Goal: Task Accomplishment & Management: Use online tool/utility

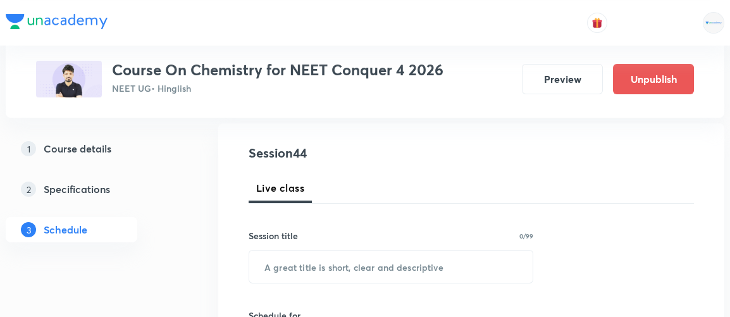
scroll to position [133, 0]
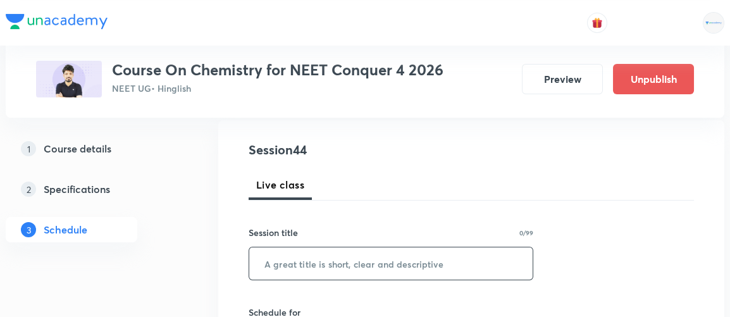
click at [325, 263] on input "text" at bounding box center [390, 263] width 283 height 32
type input "Chemical Equilibrium 1"
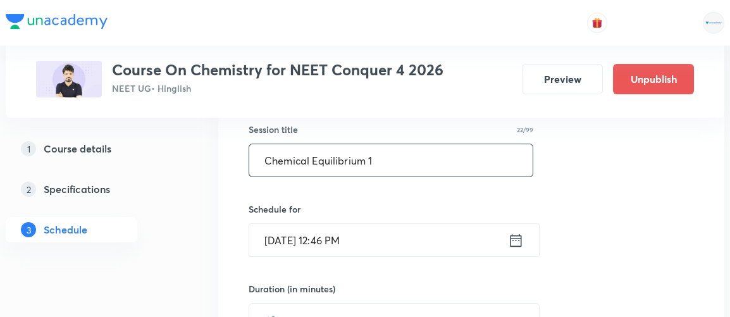
scroll to position [239, 0]
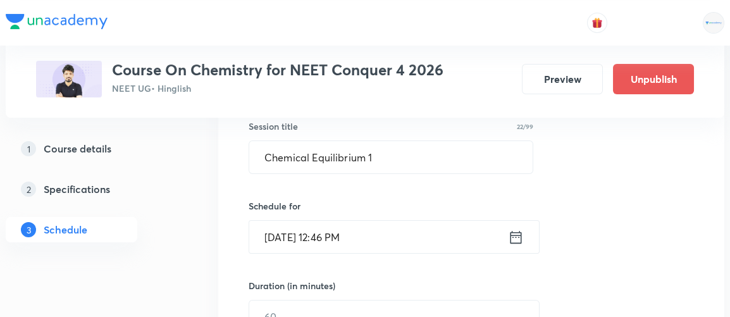
click at [518, 233] on icon at bounding box center [516, 236] width 11 height 13
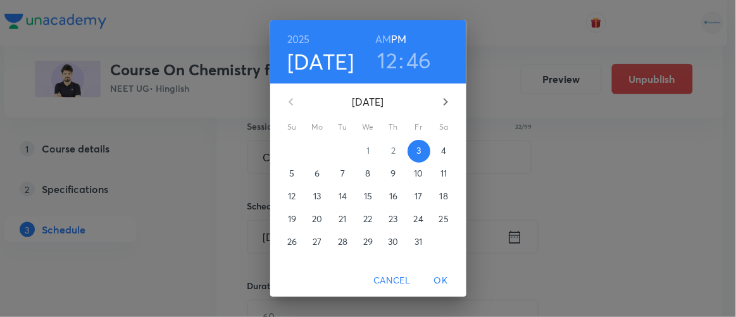
click at [384, 62] on h3 "12" at bounding box center [388, 60] width 20 height 27
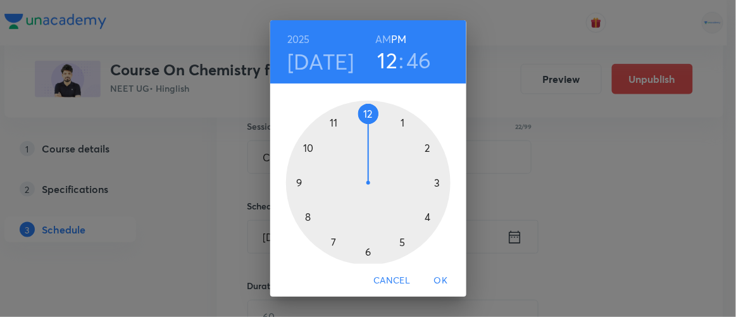
click at [422, 148] on div at bounding box center [368, 183] width 164 height 164
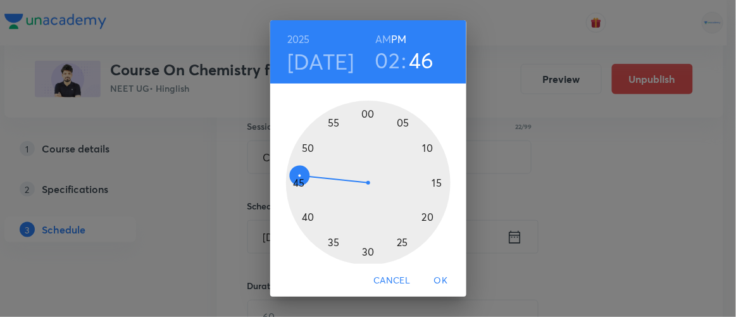
click at [361, 114] on div at bounding box center [368, 183] width 164 height 164
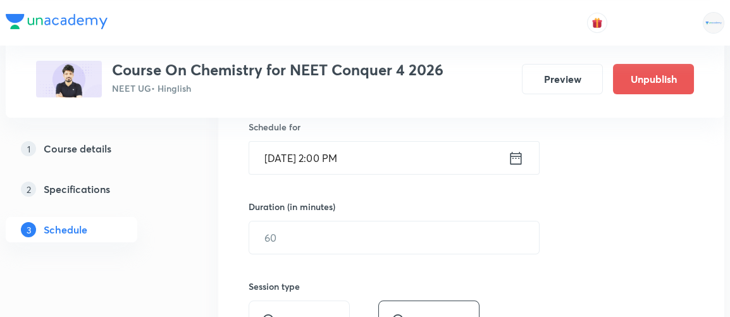
scroll to position [318, 0]
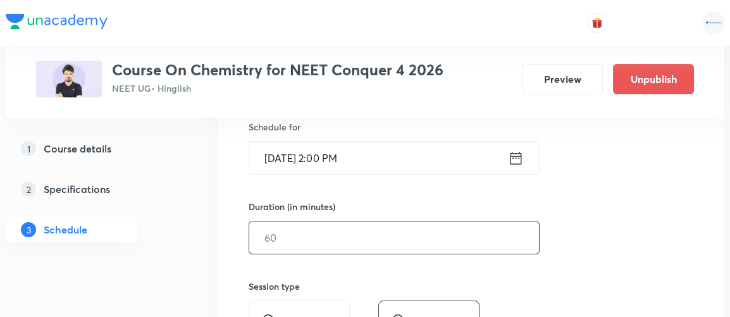
click at [294, 242] on input "text" at bounding box center [394, 237] width 290 height 32
type input "75"
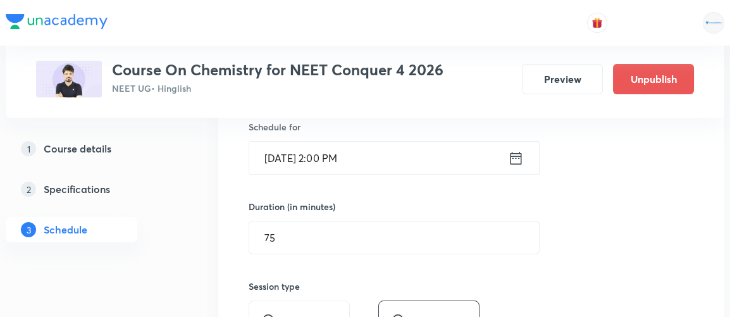
click at [487, 197] on div "Session 44 Live class Session title 22/99 Chemical Equilibrium 1 ​ Schedule for…" at bounding box center [471, 252] width 445 height 594
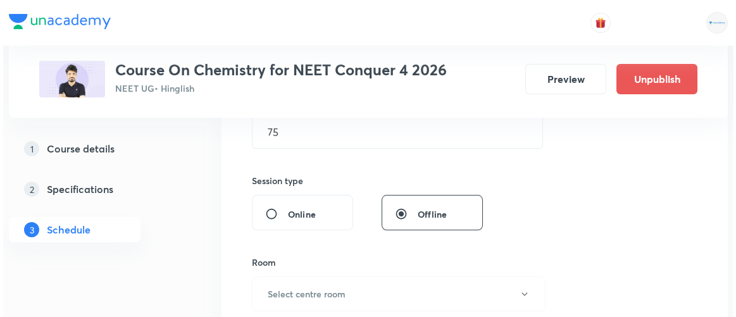
scroll to position [425, 0]
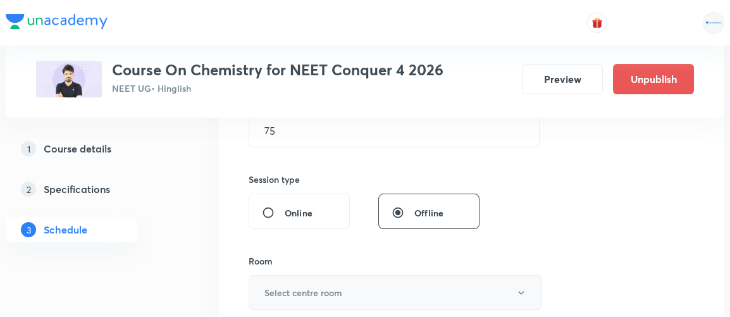
click at [324, 295] on h6 "Select centre room" at bounding box center [303, 292] width 78 height 13
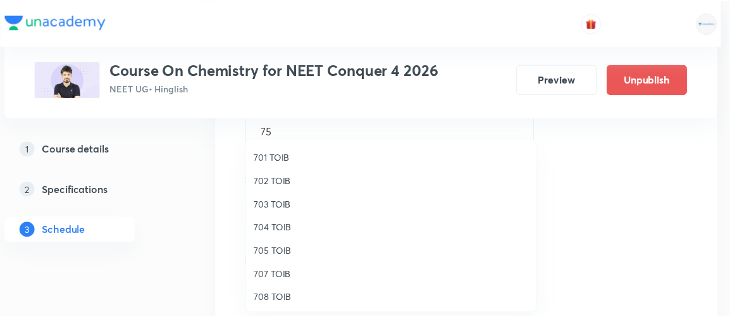
scroll to position [116, 0]
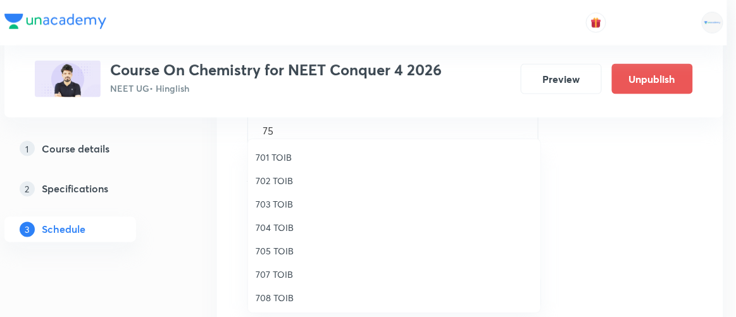
click at [263, 228] on span "704 TOIB" at bounding box center [394, 227] width 277 height 13
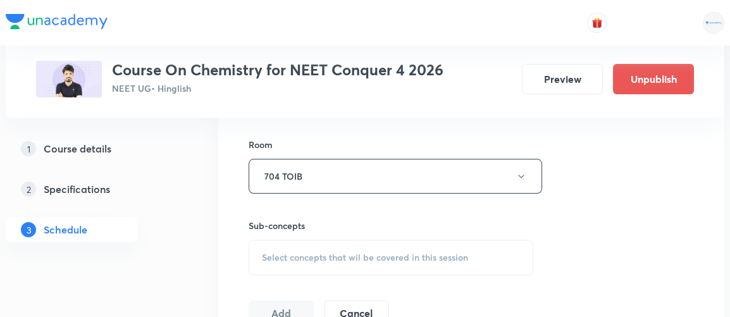
scroll to position [550, 0]
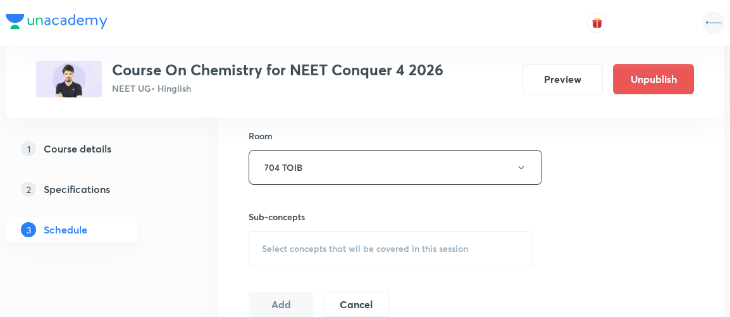
click at [303, 249] on span "Select concepts that wil be covered in this session" at bounding box center [365, 249] width 206 height 10
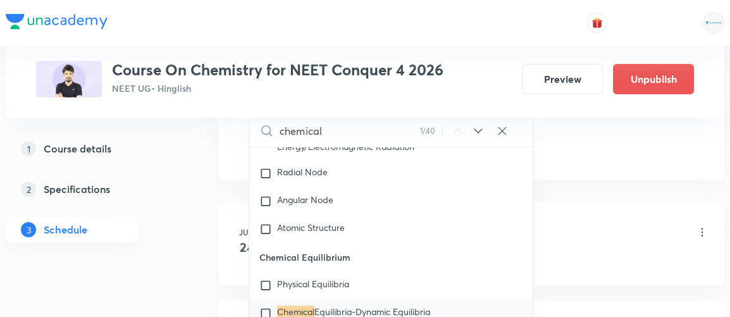
scroll to position [709, 0]
type input "chemical"
click at [264, 306] on input "checkbox" at bounding box center [268, 312] width 18 height 13
checkbox input "true"
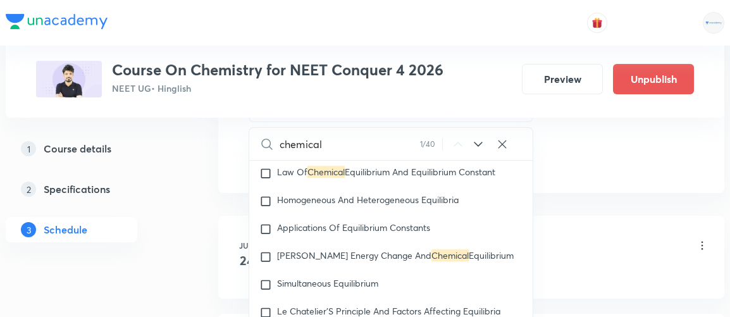
scroll to position [2134, 0]
click at [593, 232] on div "Mole Concept & Concentration Terms 1/13 Lesson 1 • 11:30 AM • 60 min • Room 103…" at bounding box center [492, 247] width 434 height 30
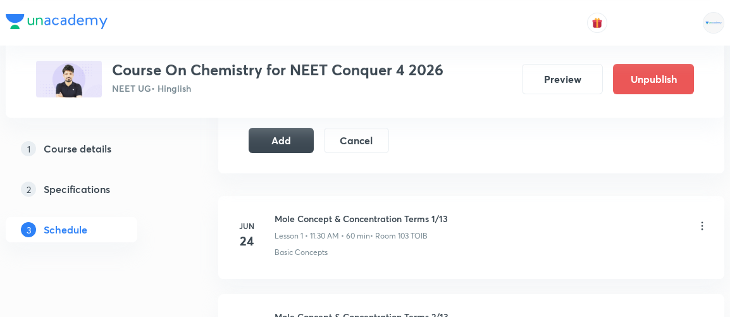
scroll to position [726, 0]
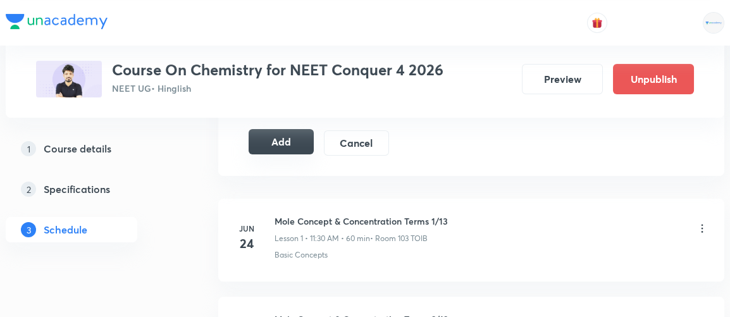
click at [273, 131] on button "Add" at bounding box center [281, 141] width 65 height 25
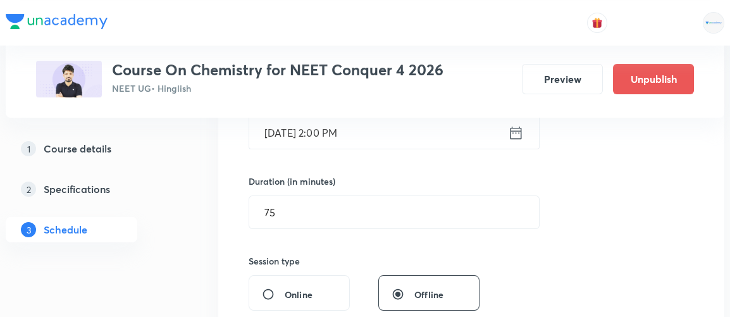
scroll to position [341, 0]
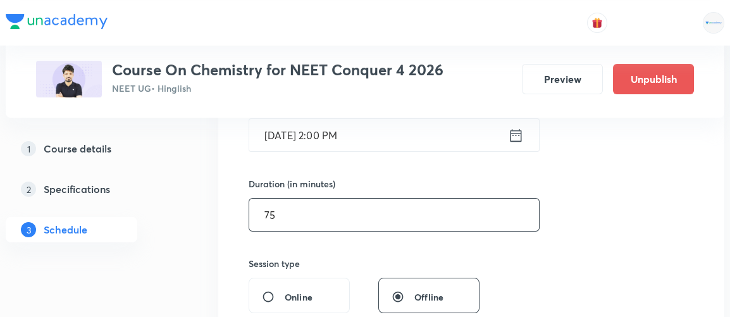
click at [285, 215] on input "75" at bounding box center [394, 215] width 290 height 32
type input "7"
type input "60"
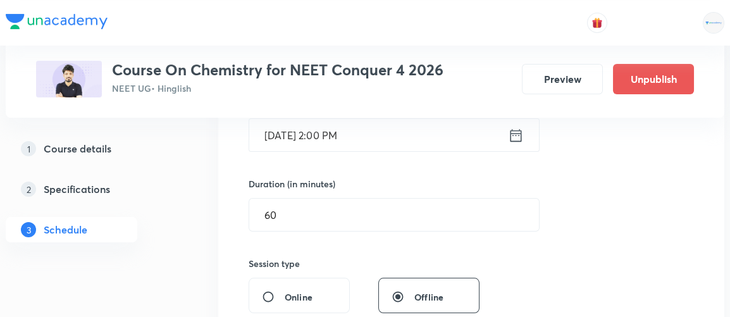
click at [623, 202] on div "Session 44 Live class Session title 22/99 Chemical Equilibrium 1 ​ Schedule for…" at bounding box center [471, 236] width 445 height 609
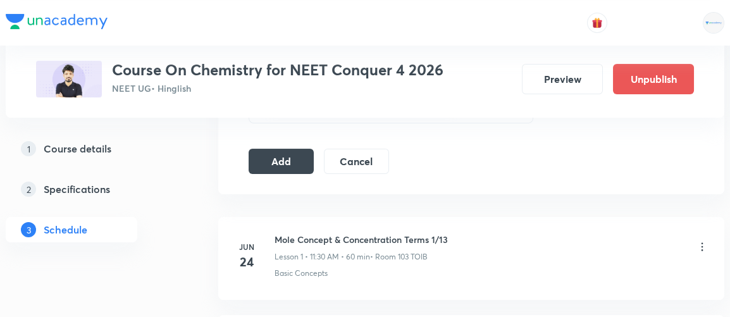
scroll to position [709, 0]
click at [287, 149] on button "Add" at bounding box center [281, 158] width 65 height 25
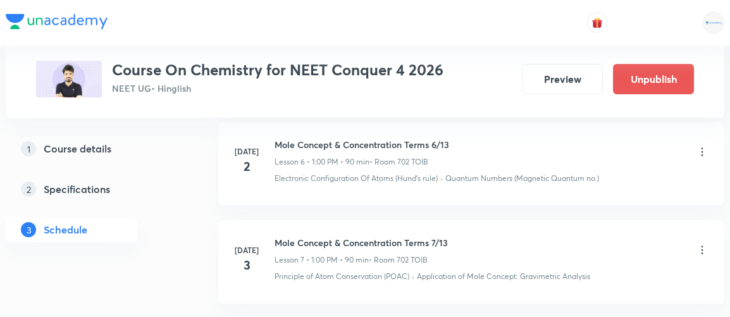
click at [287, 149] on div "Mole Concept & Concentration Terms 6/13 Lesson 6 • 1:00 PM • 90 min • Room 702 …" at bounding box center [362, 153] width 175 height 30
click at [291, 146] on h6 "Mole Concept & Concentration Terms 6/13" at bounding box center [362, 144] width 175 height 13
click at [288, 147] on h6 "Mole Concept & Concentration Terms 6/13" at bounding box center [362, 144] width 175 height 13
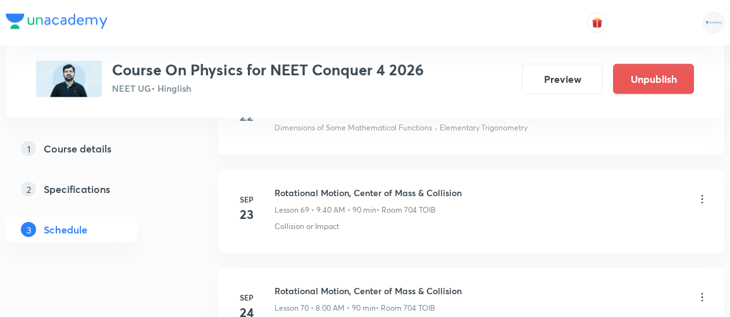
scroll to position [7419, 0]
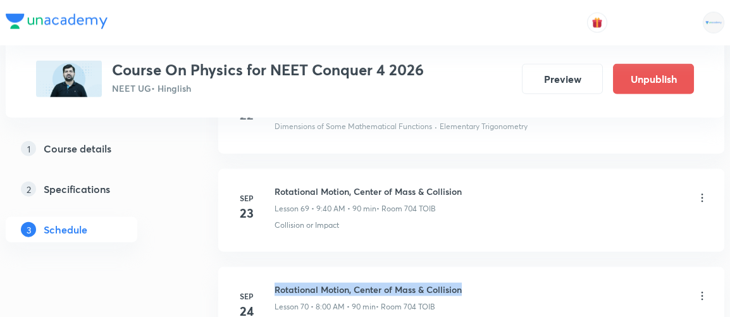
drag, startPoint x: 274, startPoint y: 249, endPoint x: 511, endPoint y: 242, distance: 236.7
click at [511, 267] on li "Sep 24 Rotational Motion, Center of Mass & Collision Lesson 70 • 8:00 AM • 90 m…" at bounding box center [471, 308] width 506 height 83
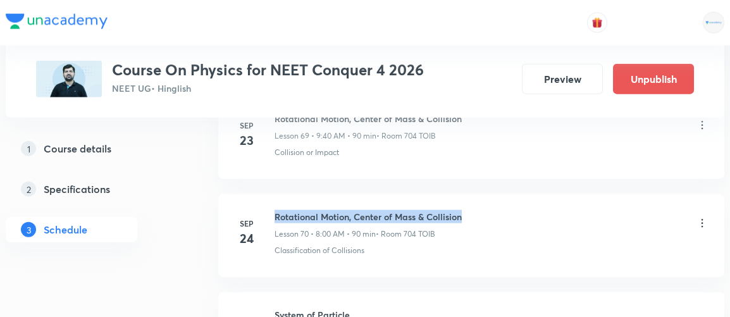
scroll to position [7922, 0]
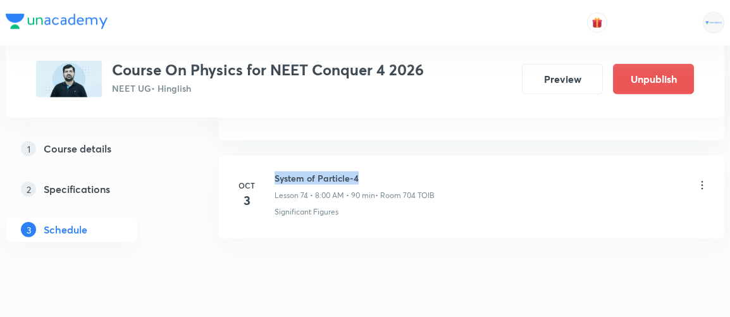
drag, startPoint x: 275, startPoint y: 139, endPoint x: 388, endPoint y: 135, distance: 113.3
click at [388, 171] on h6 "System of Particle-4" at bounding box center [355, 177] width 160 height 13
copy h6 "System of Particle-4"
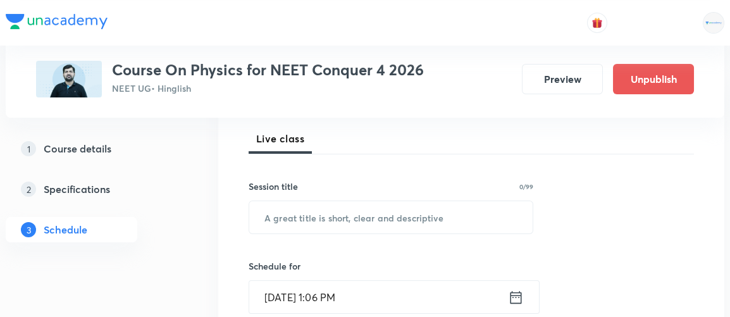
scroll to position [183, 0]
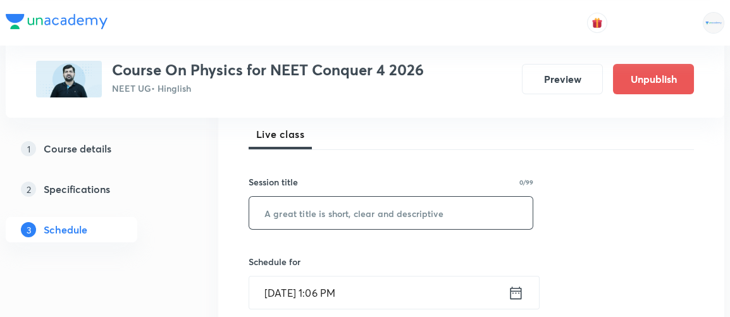
click at [344, 214] on input "text" at bounding box center [390, 213] width 283 height 32
paste input "System of Particle-4"
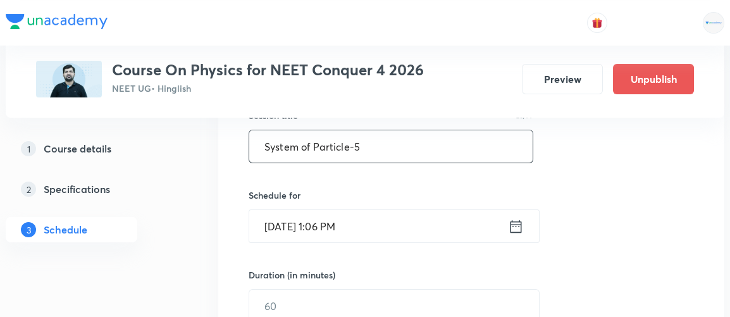
scroll to position [261, 0]
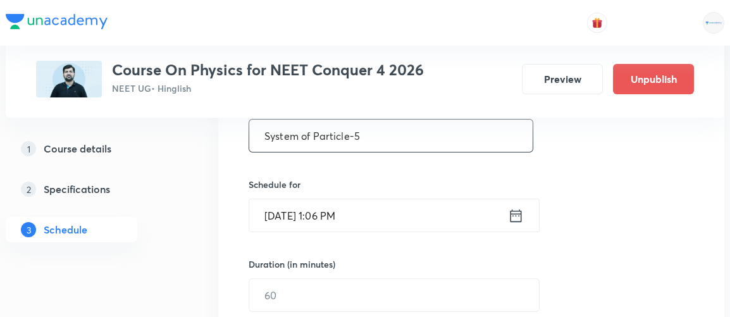
type input "System of Particle-5"
click at [516, 214] on icon at bounding box center [516, 215] width 11 height 13
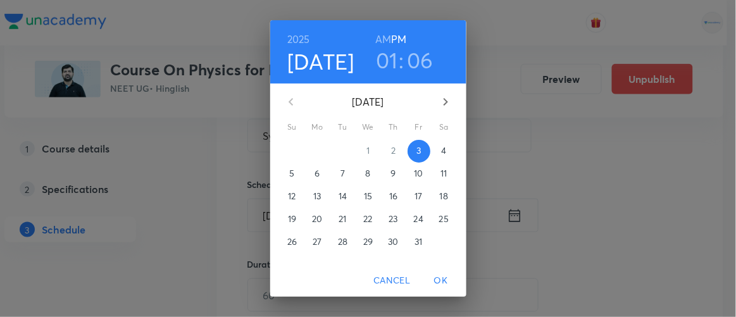
click at [435, 152] on span "4" at bounding box center [444, 150] width 23 height 13
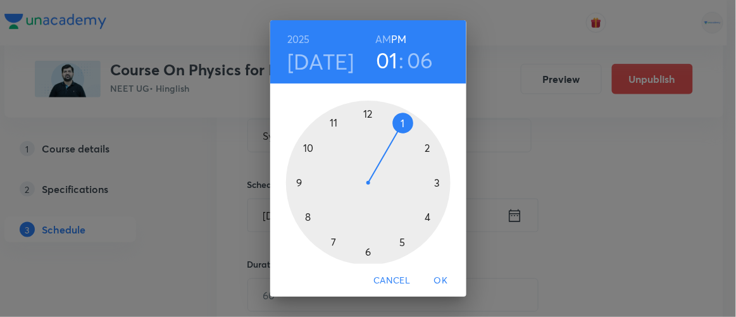
click at [376, 35] on h6 "AM" at bounding box center [383, 39] width 16 height 18
click at [302, 215] on div at bounding box center [368, 183] width 164 height 164
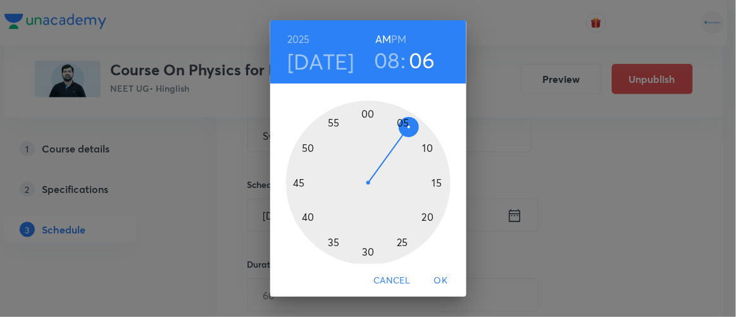
click at [362, 112] on div at bounding box center [368, 183] width 164 height 164
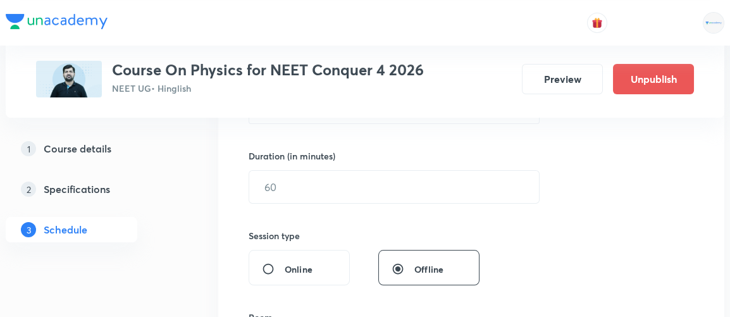
scroll to position [369, 0]
click at [291, 189] on input "text" at bounding box center [394, 186] width 290 height 32
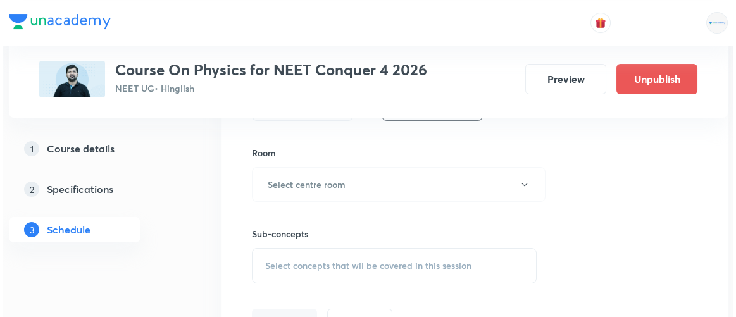
scroll to position [534, 0]
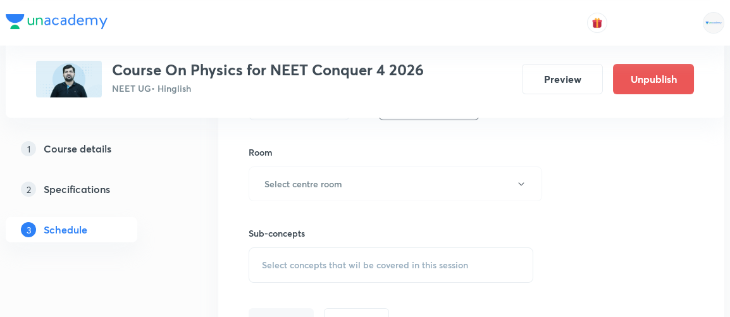
type input "90"
click at [291, 189] on button "Select centre room" at bounding box center [396, 183] width 294 height 35
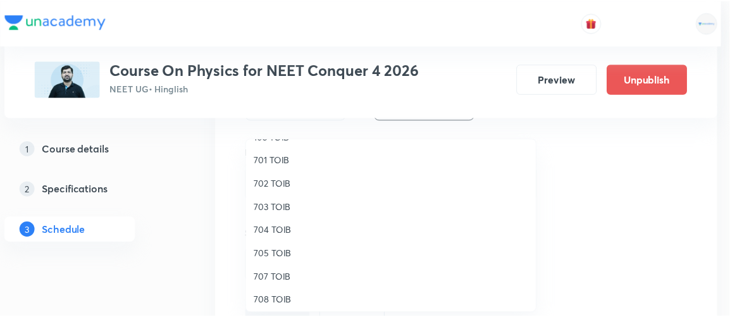
scroll to position [113, 0]
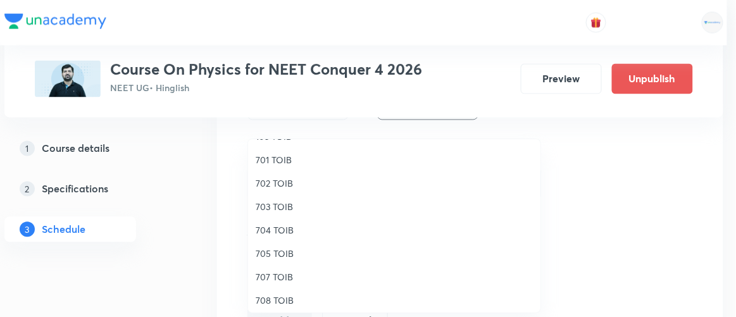
click at [274, 231] on span "704 TOIB" at bounding box center [394, 229] width 277 height 13
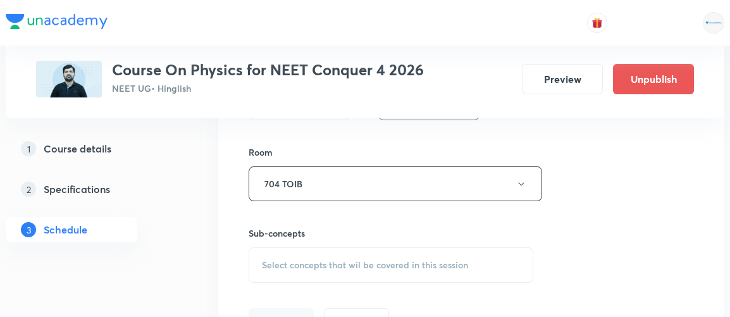
click at [305, 266] on span "Select concepts that wil be covered in this session" at bounding box center [365, 265] width 206 height 10
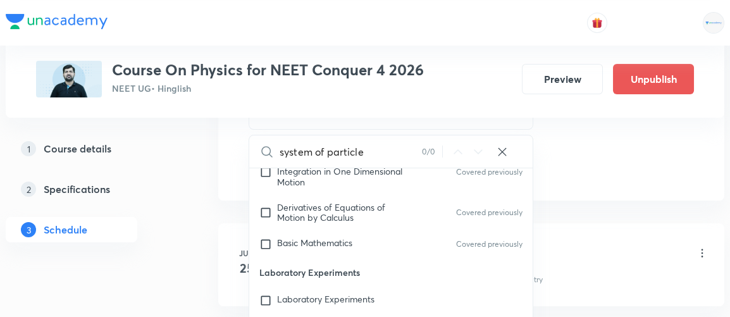
scroll to position [688, 0]
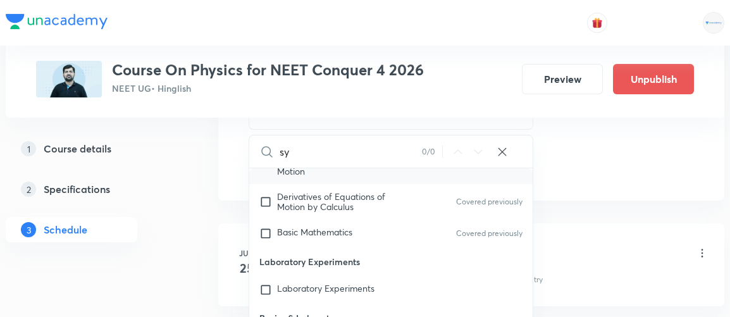
type input "s"
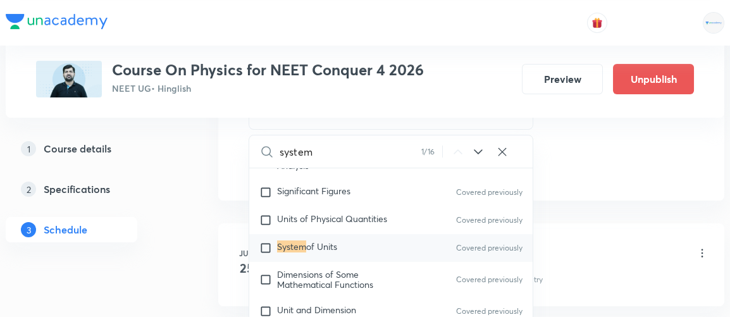
scroll to position [81, 0]
type input "s"
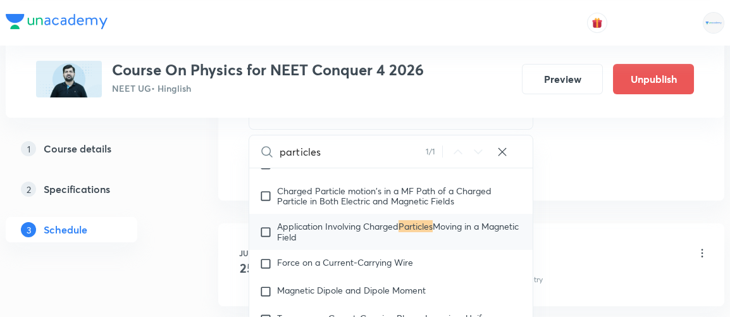
scroll to position [11385, 0]
type input "particles"
click at [262, 257] on input "checkbox" at bounding box center [268, 263] width 18 height 13
checkbox input "true"
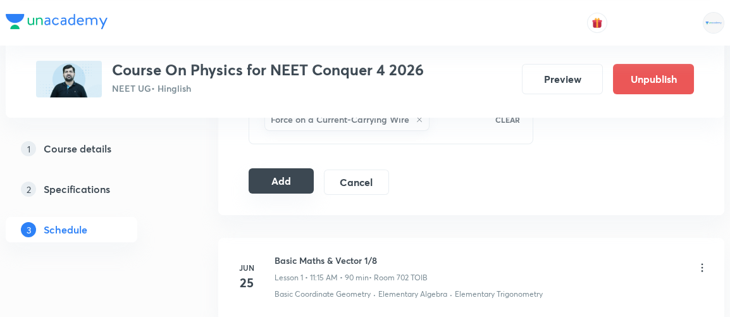
click at [285, 177] on button "Add" at bounding box center [281, 180] width 65 height 25
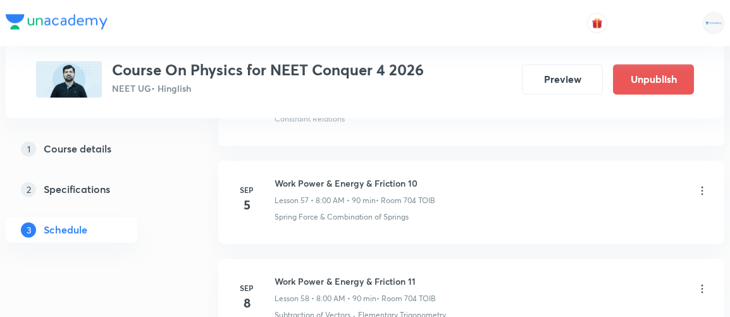
scroll to position [7441, 0]
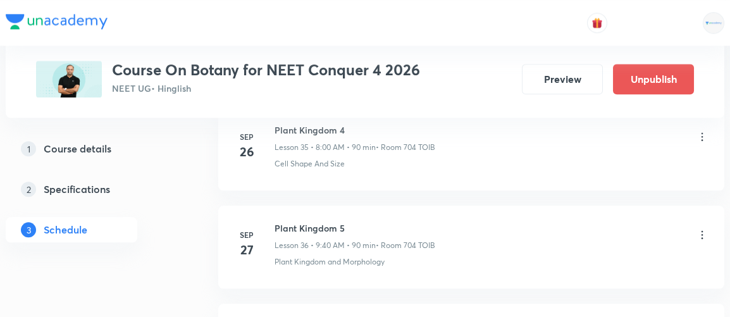
scroll to position [4140, 0]
drag, startPoint x: 273, startPoint y: 205, endPoint x: 347, endPoint y: 204, distance: 74.7
click at [347, 221] on div "Sep 27 Plant Kingdom 5 Lesson 36 • 9:40 AM • 90 min • Room 704 TOIB Plant Kingd…" at bounding box center [471, 244] width 475 height 46
copy h6 "Plant Kingdom 5"
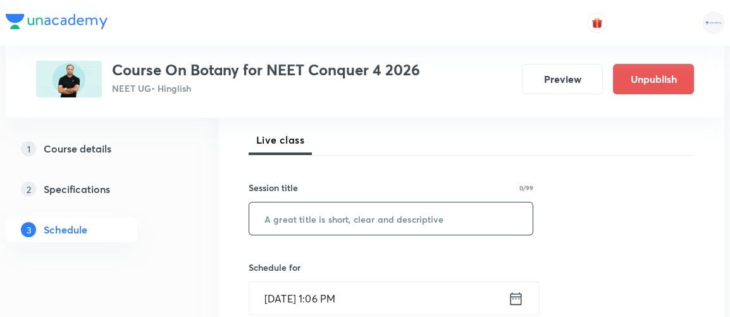
scroll to position [178, 0]
click at [352, 228] on input "text" at bounding box center [390, 218] width 283 height 32
paste input "Plant Kingdom 5"
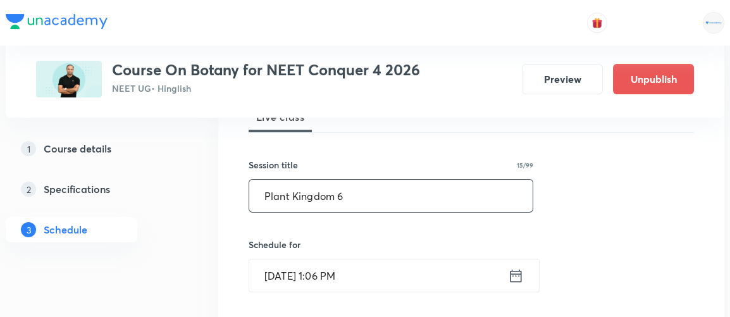
scroll to position [206, 0]
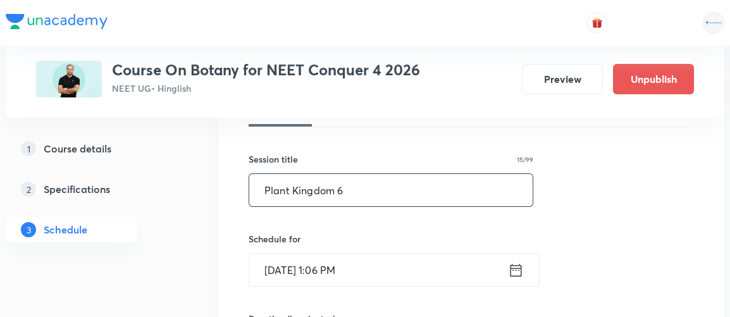
type input "Plant Kingdom 6"
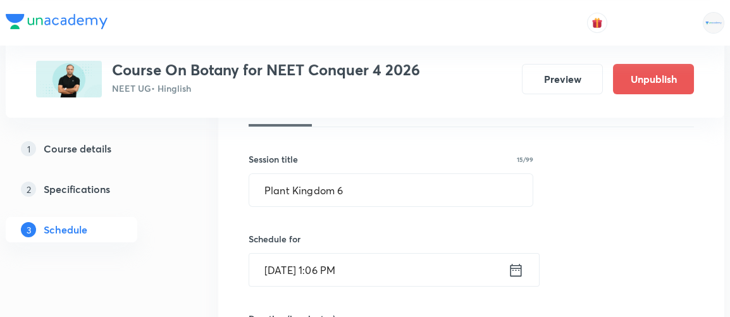
click at [516, 272] on icon at bounding box center [516, 270] width 16 height 18
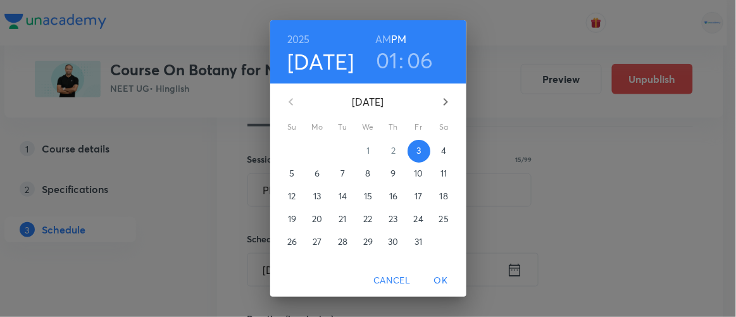
click at [441, 154] on p "4" at bounding box center [443, 150] width 5 height 13
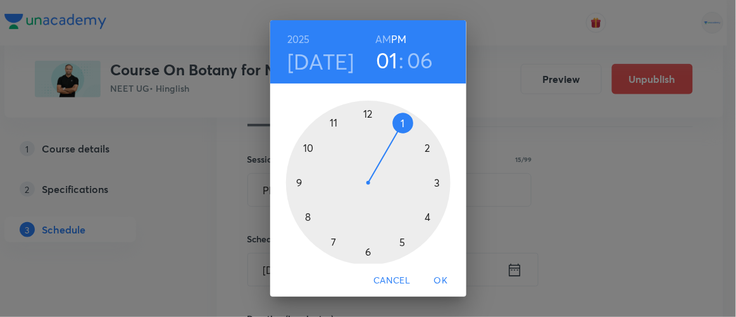
click at [375, 37] on h6 "AM" at bounding box center [383, 39] width 16 height 18
click at [294, 182] on div at bounding box center [368, 183] width 164 height 164
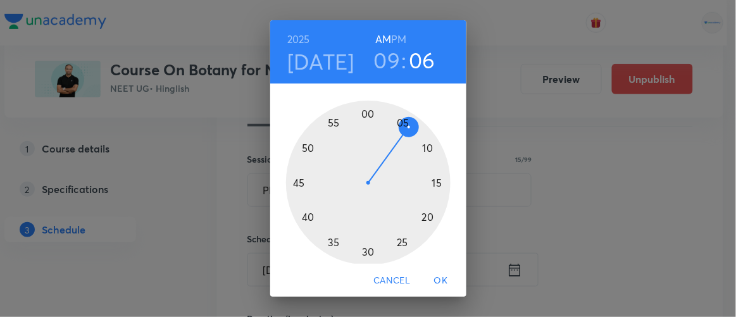
click at [304, 218] on div at bounding box center [368, 183] width 164 height 164
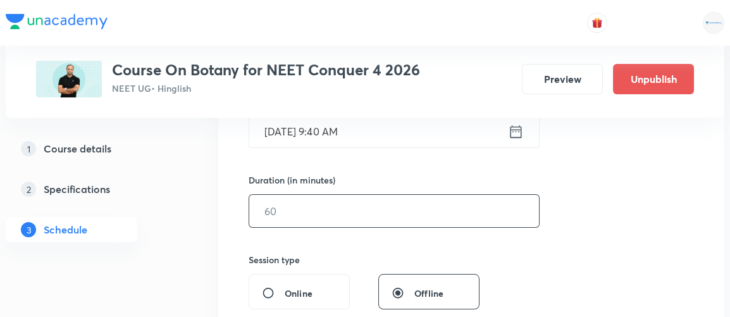
scroll to position [345, 0]
click at [286, 202] on input "text" at bounding box center [394, 210] width 290 height 32
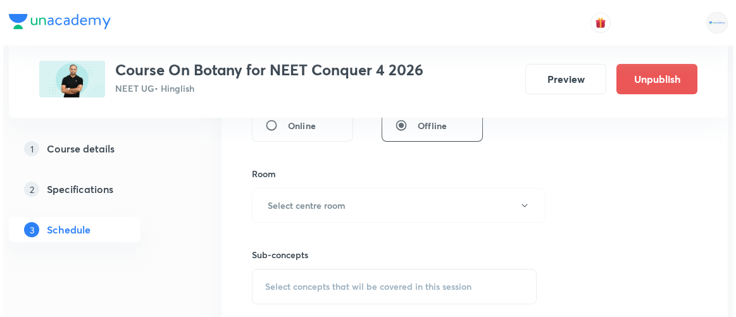
scroll to position [514, 0]
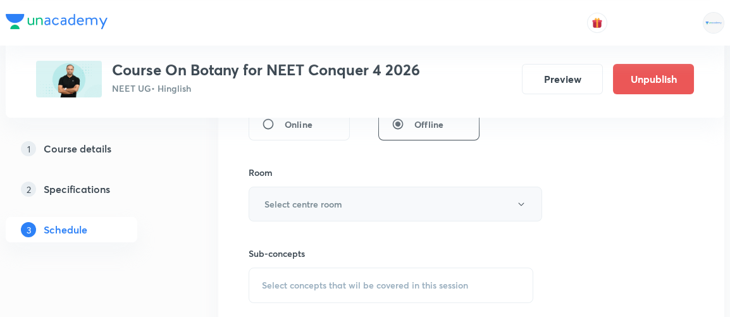
type input "90"
click at [279, 211] on button "Select centre room" at bounding box center [396, 204] width 294 height 35
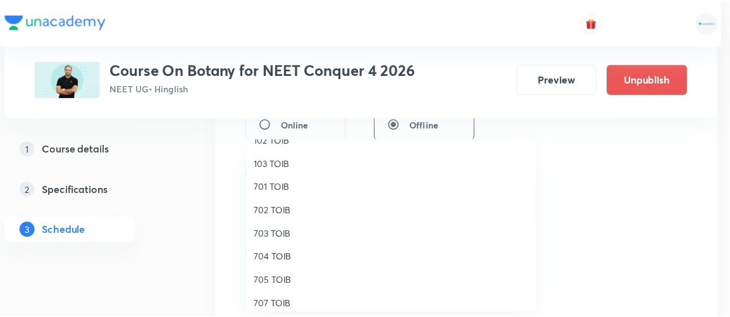
scroll to position [91, 0]
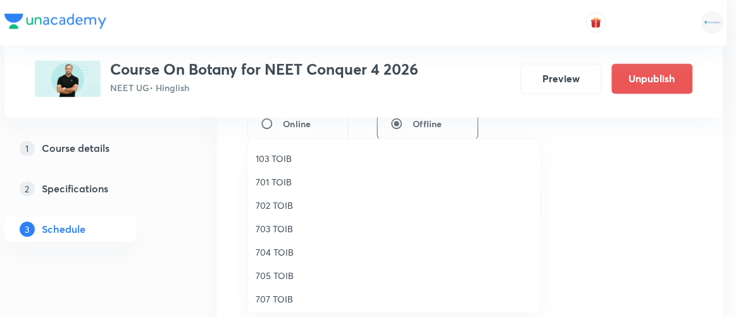
click at [276, 248] on span "704 TOIB" at bounding box center [394, 251] width 277 height 13
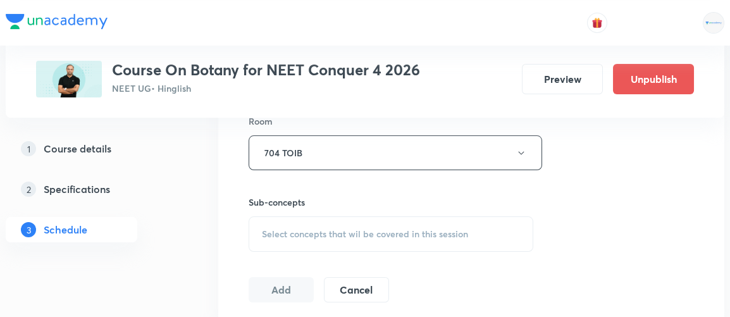
scroll to position [568, 0]
click at [341, 228] on span "Select concepts that wil be covered in this session" at bounding box center [365, 231] width 206 height 10
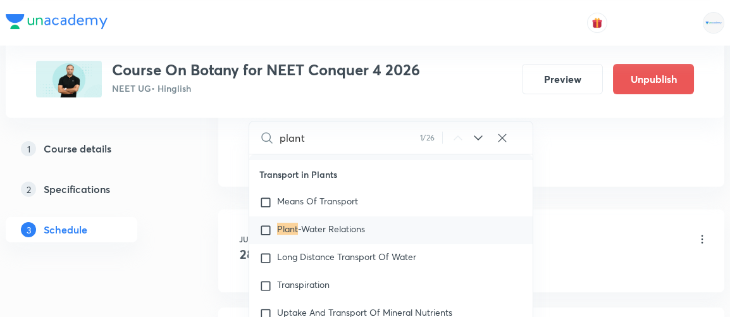
scroll to position [1253, 0]
type input "plant"
click at [476, 137] on icon at bounding box center [478, 137] width 15 height 15
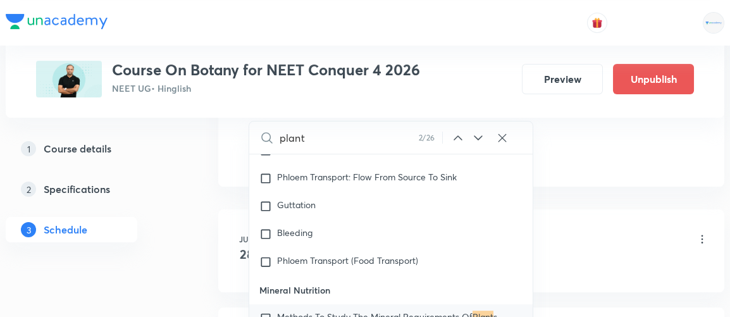
click at [476, 137] on icon at bounding box center [478, 137] width 15 height 15
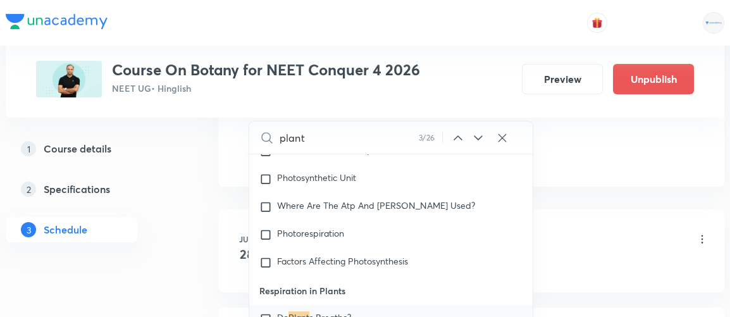
click at [476, 137] on icon at bounding box center [478, 137] width 15 height 15
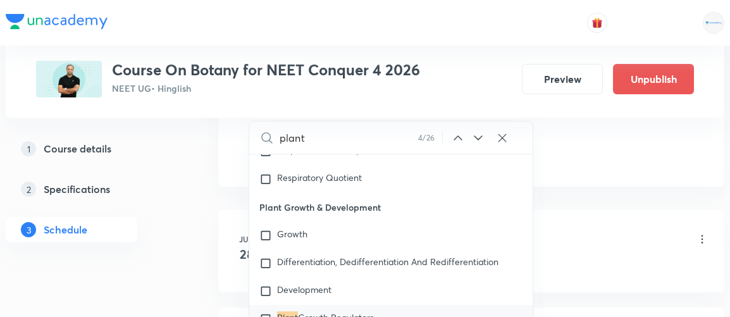
click at [476, 137] on icon at bounding box center [478, 137] width 15 height 15
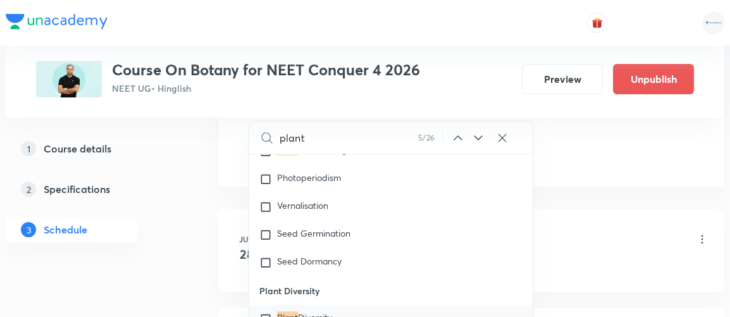
click at [476, 137] on icon at bounding box center [478, 137] width 15 height 15
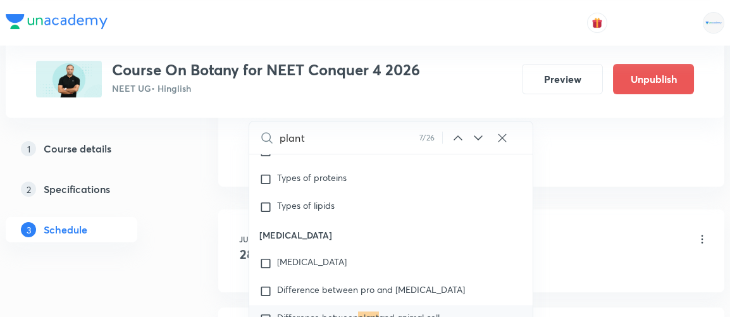
click at [476, 137] on icon at bounding box center [478, 137] width 15 height 15
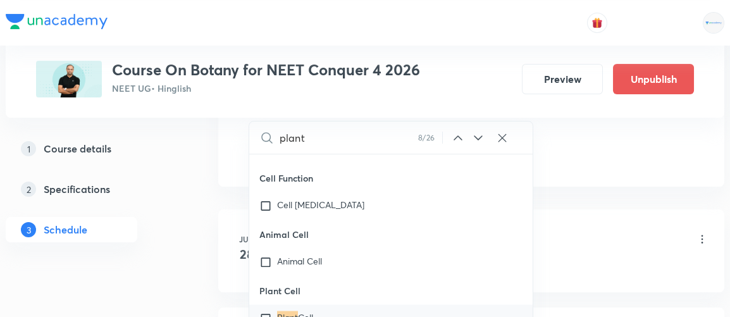
click at [476, 137] on icon at bounding box center [478, 137] width 15 height 15
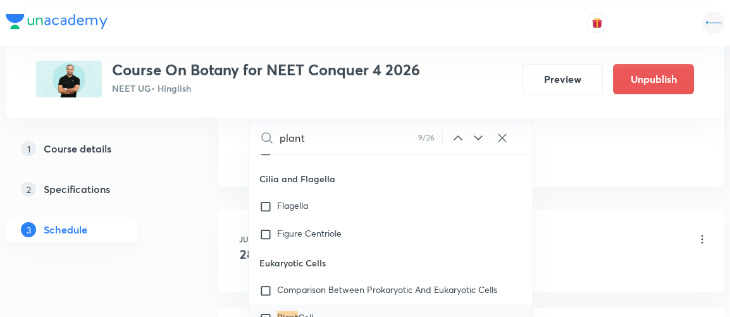
click at [476, 137] on icon at bounding box center [478, 137] width 15 height 15
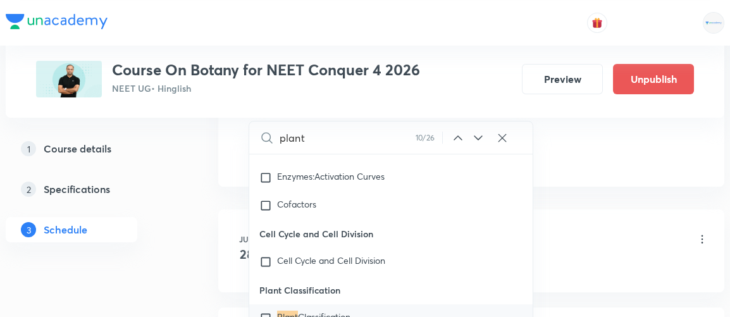
click at [476, 137] on icon at bounding box center [478, 137] width 15 height 15
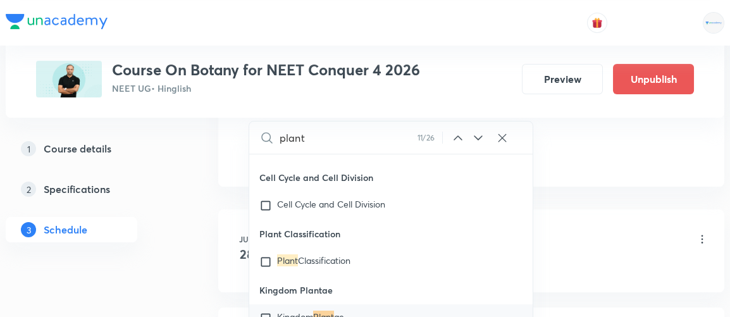
click at [476, 137] on icon at bounding box center [478, 137] width 15 height 15
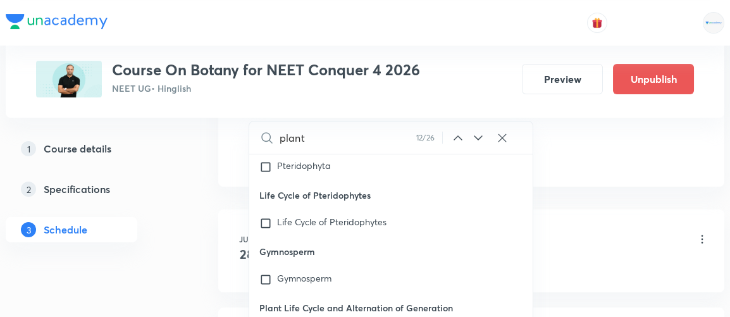
scroll to position [12038, 0]
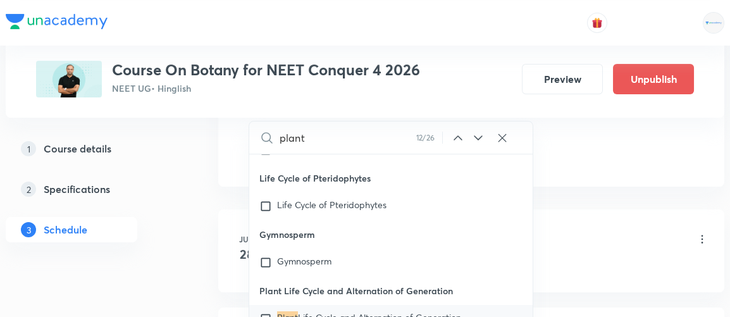
click at [456, 135] on icon at bounding box center [458, 137] width 8 height 4
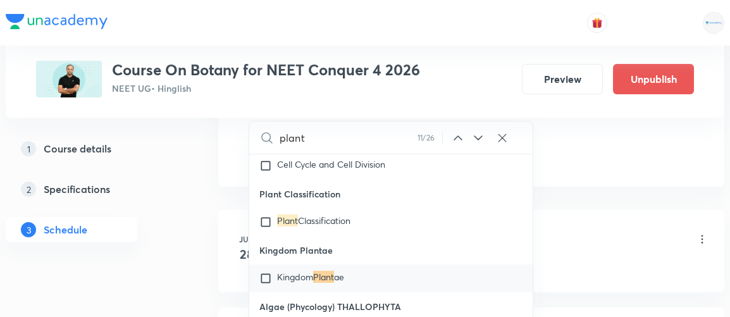
scroll to position [11573, 0]
click at [266, 271] on input "checkbox" at bounding box center [268, 277] width 18 height 13
checkbox input "true"
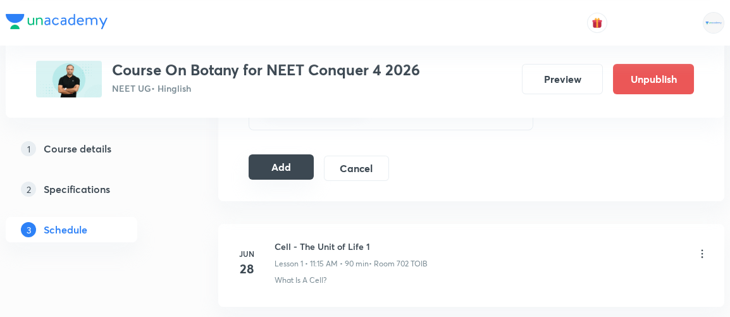
click at [285, 165] on button "Add" at bounding box center [281, 166] width 65 height 25
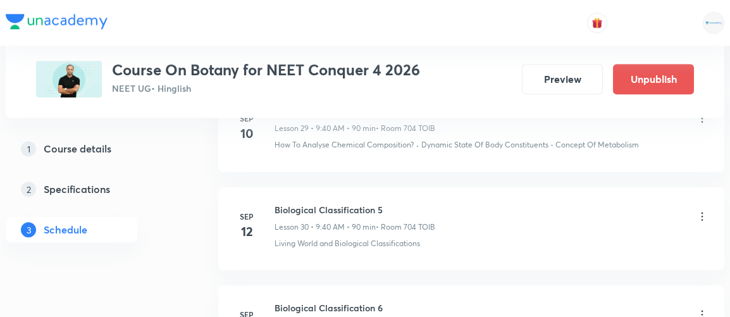
scroll to position [3824, 0]
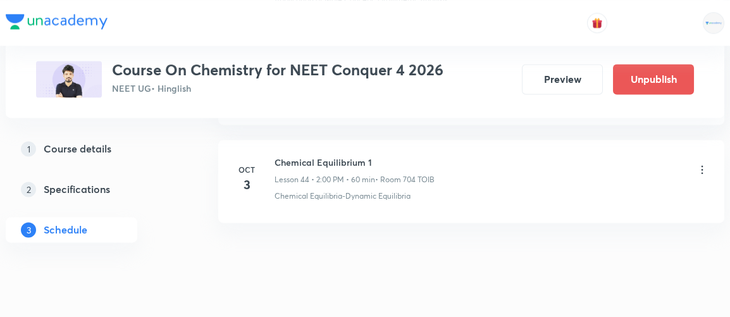
scroll to position [5004, 0]
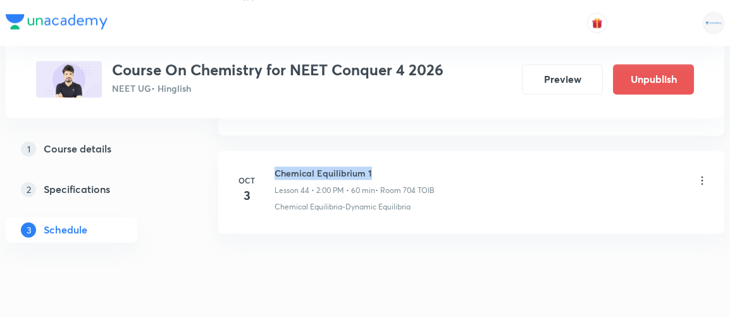
drag, startPoint x: 275, startPoint y: 149, endPoint x: 407, endPoint y: 133, distance: 132.5
click at [407, 151] on li "[DATE] Chemical Equilibrium 1 Lesson 44 • 2:00 PM • 60 min • Room 704 TOIB Chem…" at bounding box center [471, 192] width 506 height 83
copy h6 "Chemical Equilibrium 1"
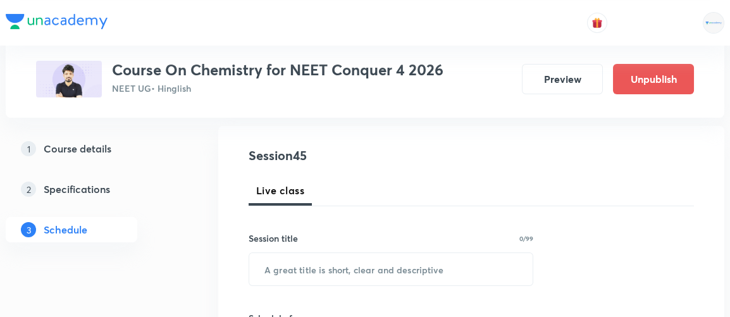
scroll to position [147, 0]
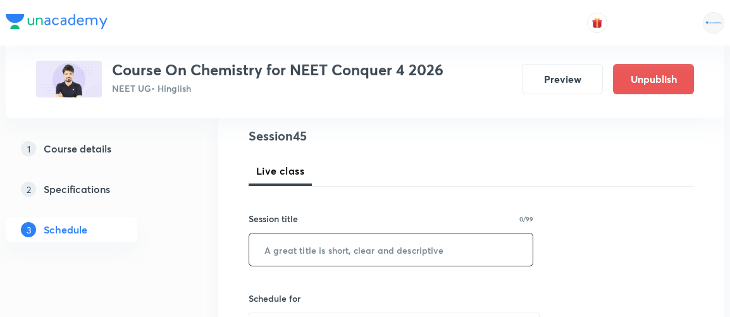
click at [328, 251] on input "text" at bounding box center [390, 249] width 283 height 32
paste input "Chemical Equilibrium 1"
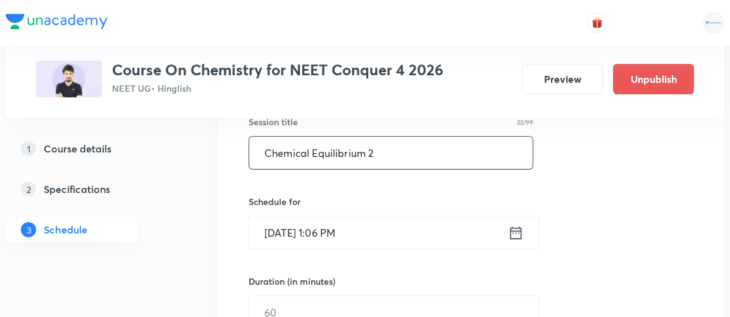
scroll to position [245, 0]
type input "Chemical Equilibrium 2"
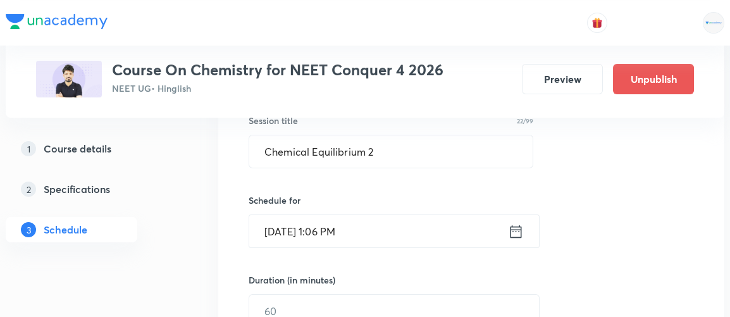
click at [518, 233] on icon at bounding box center [516, 232] width 16 height 18
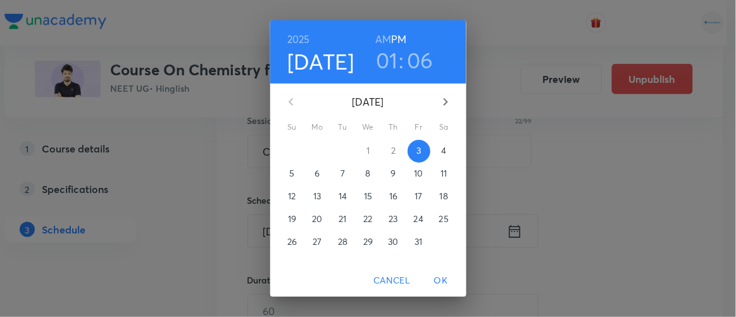
click at [441, 153] on p "4" at bounding box center [443, 150] width 5 height 13
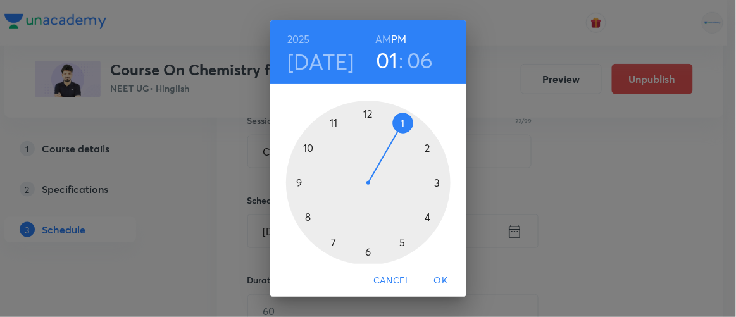
click at [375, 34] on h6 "AM" at bounding box center [383, 39] width 16 height 18
click at [328, 126] on div at bounding box center [368, 183] width 164 height 164
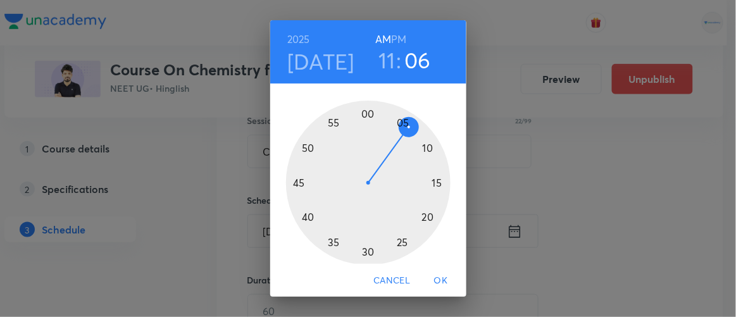
click at [423, 216] on div at bounding box center [368, 183] width 164 height 164
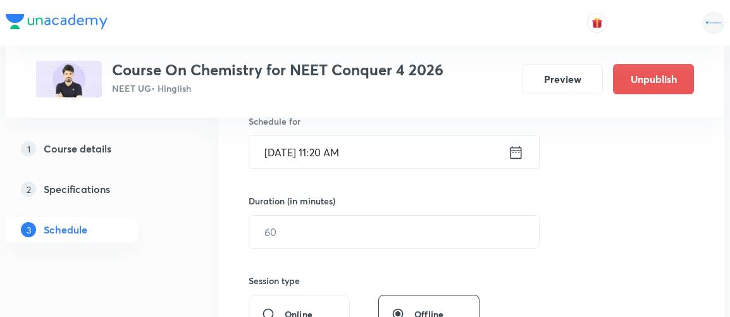
scroll to position [327, 0]
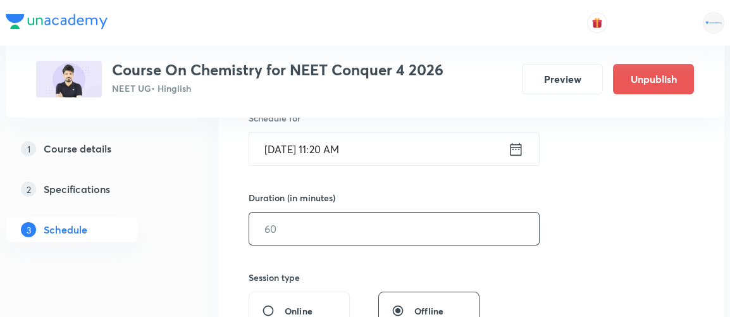
click at [296, 235] on input "text" at bounding box center [394, 229] width 290 height 32
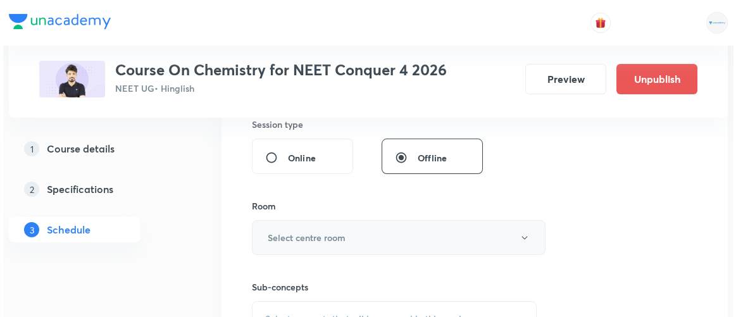
scroll to position [481, 0]
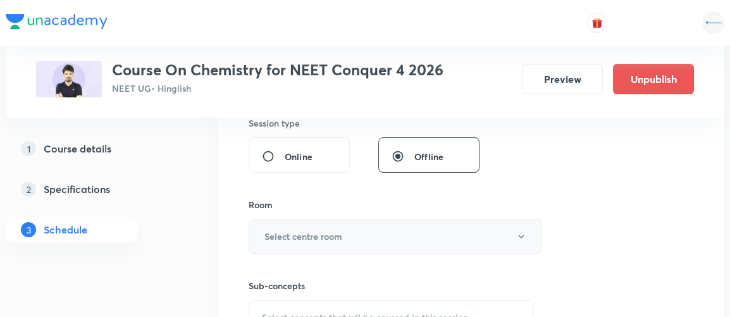
type input "90"
click at [289, 237] on h6 "Select centre room" at bounding box center [303, 236] width 78 height 13
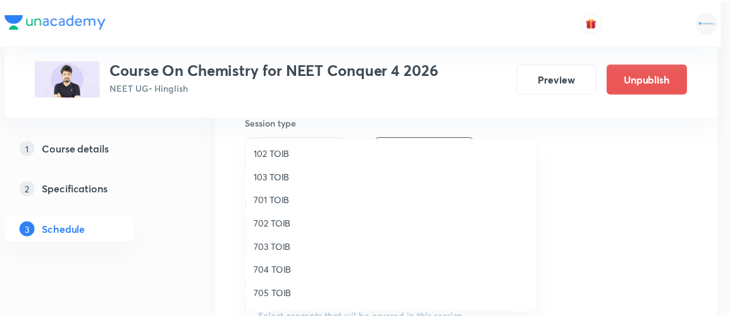
scroll to position [72, 0]
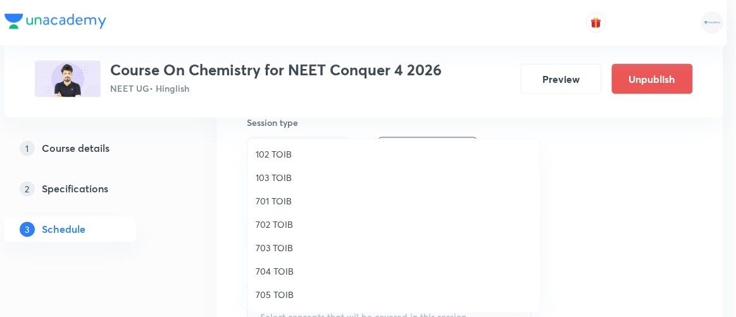
click at [276, 276] on span "704 TOIB" at bounding box center [394, 270] width 277 height 13
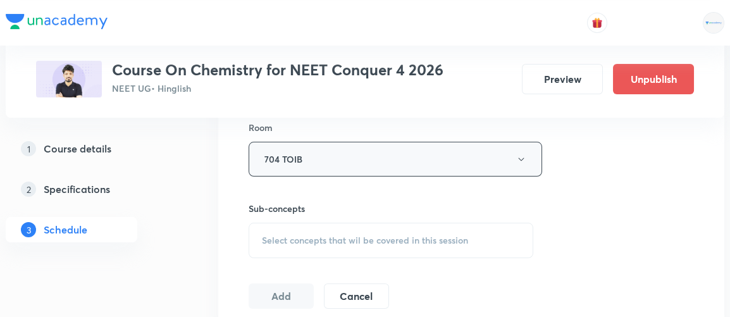
scroll to position [559, 0]
click at [369, 236] on span "Select concepts that wil be covered in this session" at bounding box center [365, 240] width 206 height 10
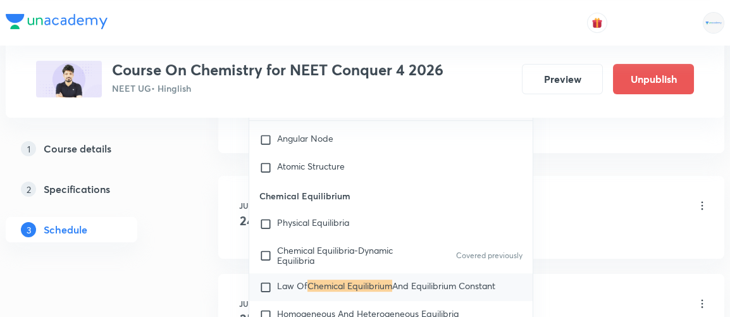
scroll to position [736, 0]
type input "chemical equilibrium"
click at [267, 282] on input "checkbox" at bounding box center [268, 286] width 18 height 13
checkbox input "true"
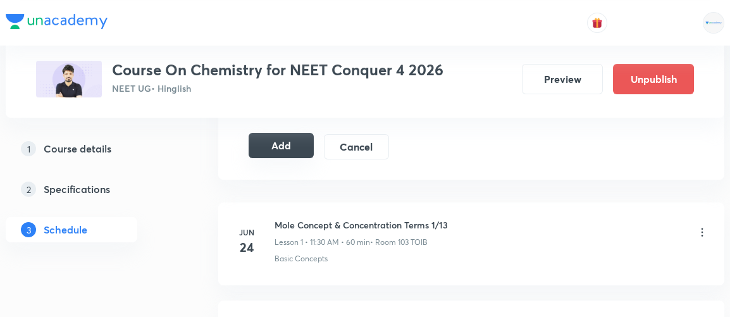
click at [294, 133] on button "Add" at bounding box center [281, 145] width 65 height 25
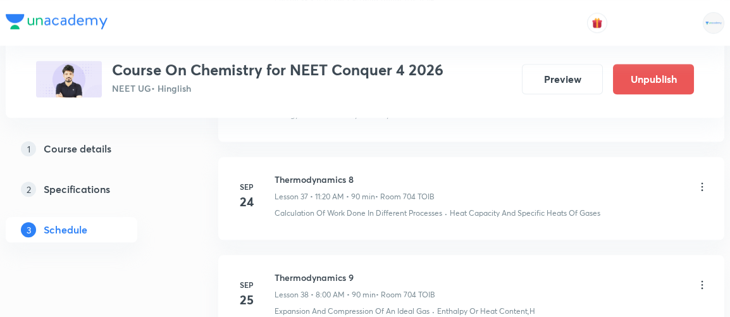
scroll to position [4532, 0]
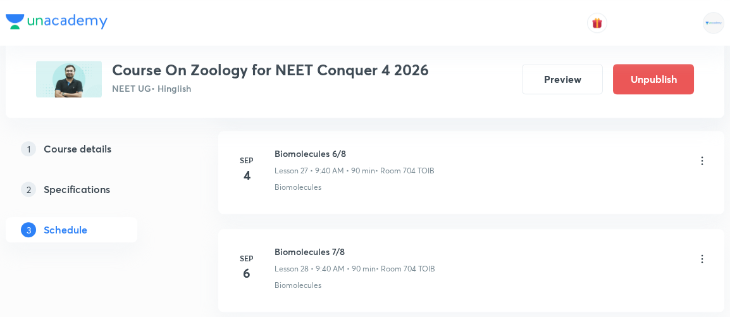
scroll to position [4501, 0]
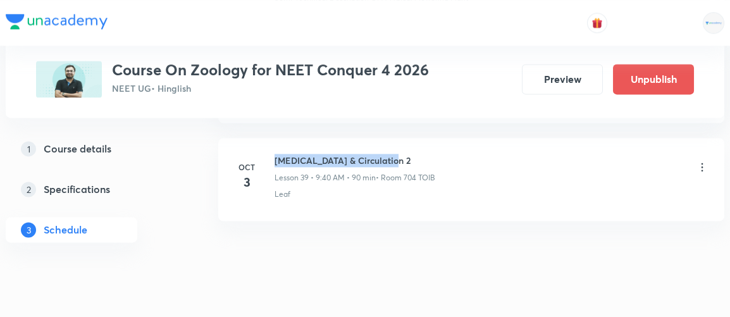
drag, startPoint x: 274, startPoint y: 137, endPoint x: 420, endPoint y: 128, distance: 146.4
click at [420, 138] on li "[DATE] [MEDICAL_DATA] & Circulation 2 Lesson 39 • 9:40 AM • 90 min • Room 704 T…" at bounding box center [471, 179] width 506 height 83
copy h6 "[MEDICAL_DATA] & Circulation 2"
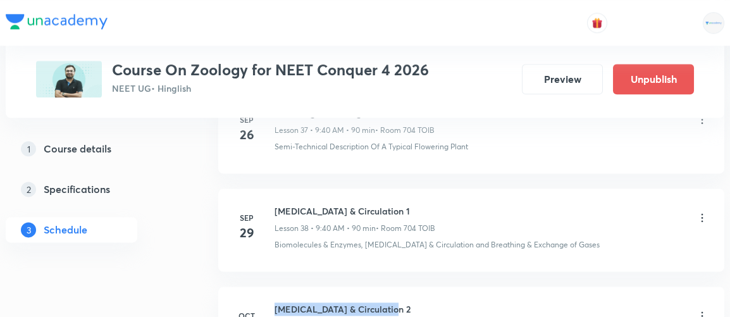
scroll to position [4359, 0]
